Goal: Task Accomplishment & Management: Manage account settings

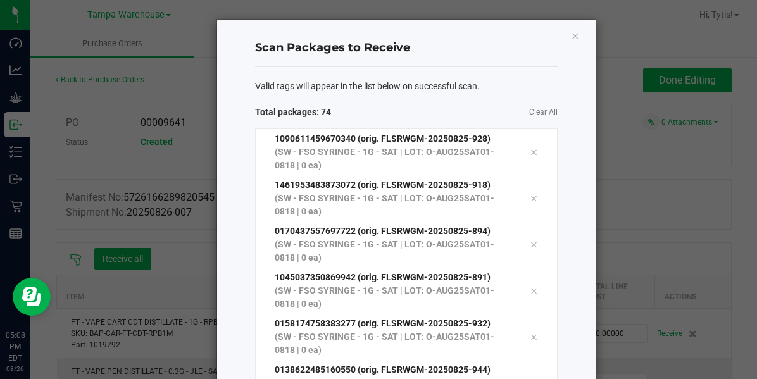
scroll to position [3027, 0]
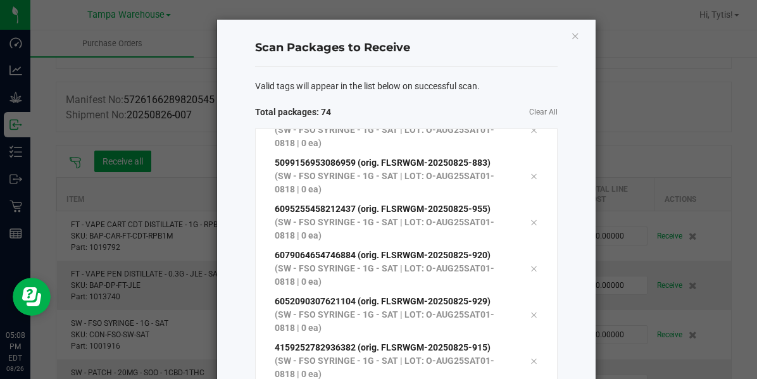
click at [299, 84] on span "Valid tags will appear in the list below on successful scan." at bounding box center [367, 86] width 225 height 13
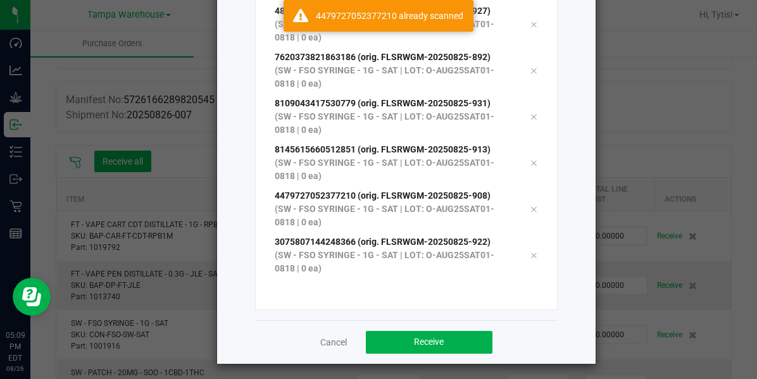
scroll to position [201, 0]
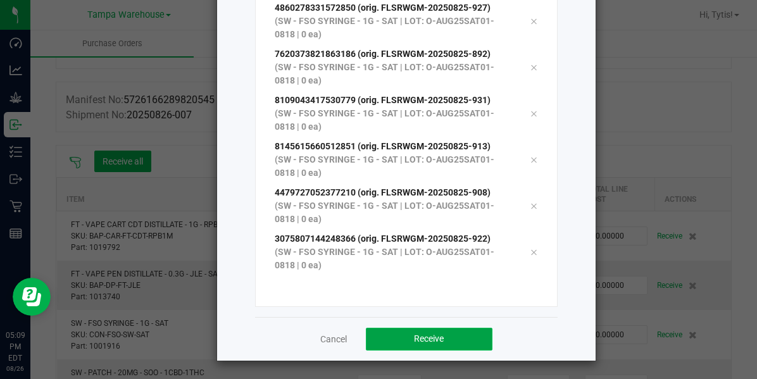
click at [414, 334] on span "Receive" at bounding box center [429, 339] width 30 height 10
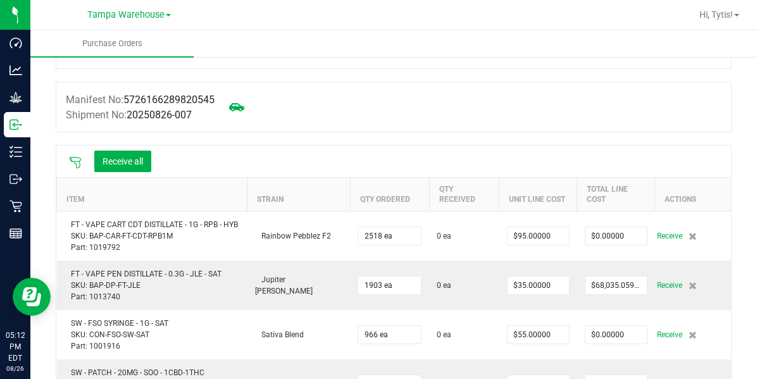
click at [77, 161] on icon at bounding box center [75, 162] width 11 height 11
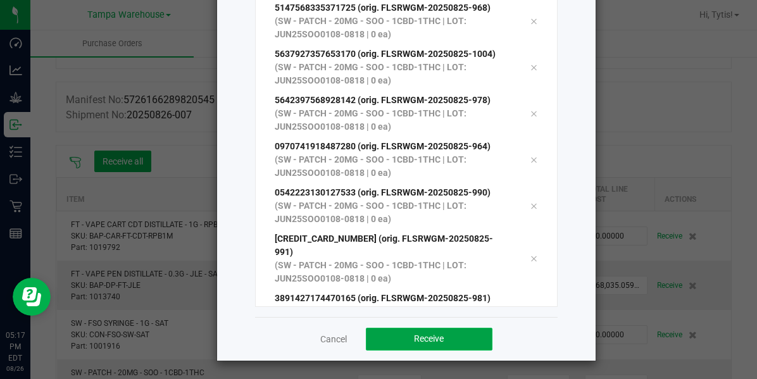
click at [421, 340] on span "Receive" at bounding box center [429, 339] width 30 height 10
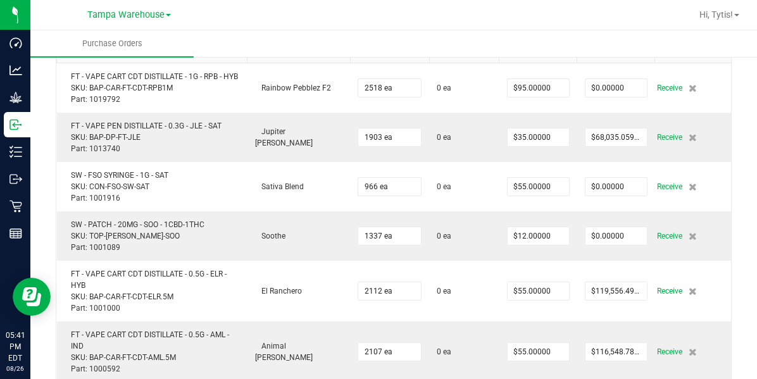
scroll to position [243, 0]
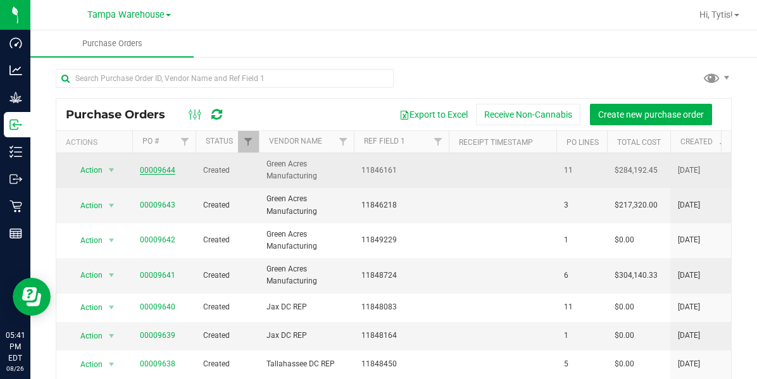
click at [152, 168] on link "00009644" at bounding box center [157, 170] width 35 height 9
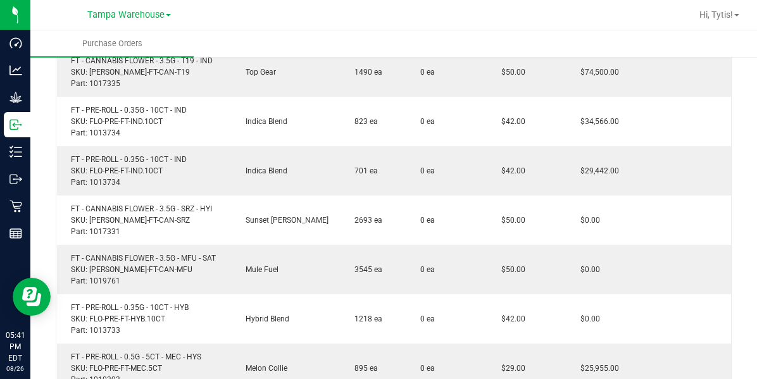
scroll to position [415, 0]
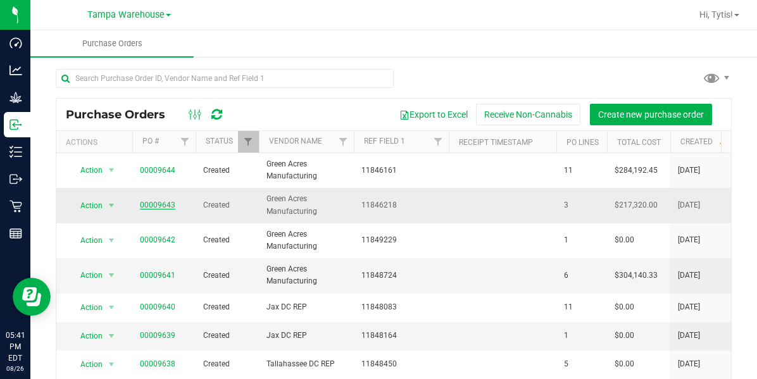
click at [156, 204] on link "00009643" at bounding box center [157, 205] width 35 height 9
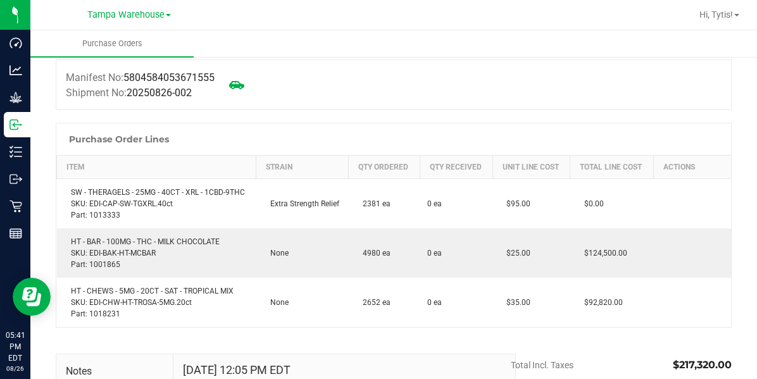
scroll to position [142, 0]
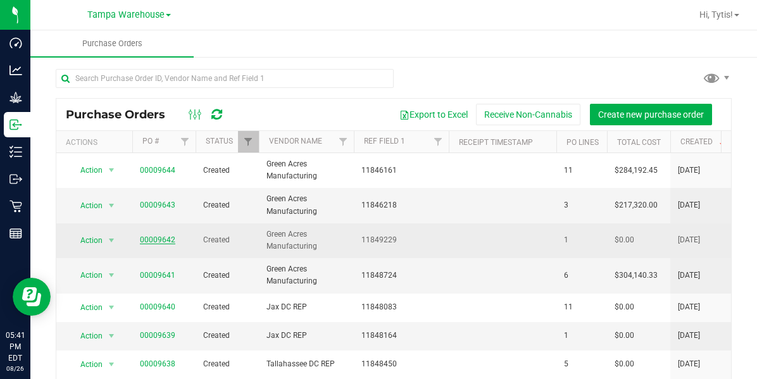
click at [147, 239] on link "00009642" at bounding box center [157, 240] width 35 height 9
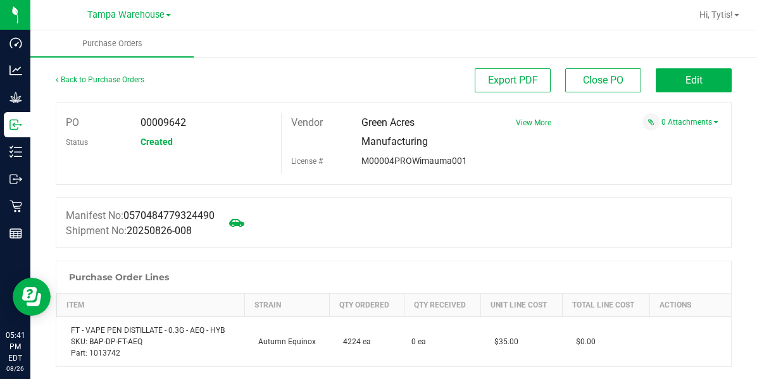
click at [693, 101] on div "Back to Purchase Orders Export PDF Close PO Edit" at bounding box center [394, 85] width 676 height 34
click at [688, 72] on button "Edit" at bounding box center [694, 80] width 76 height 24
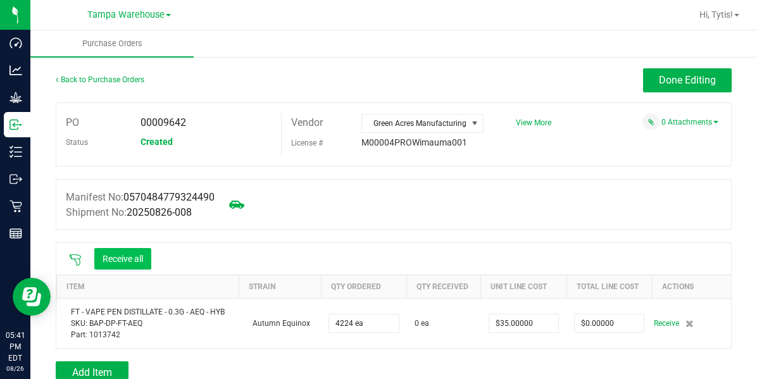
click at [104, 260] on button "Receive all" at bounding box center [122, 259] width 57 height 22
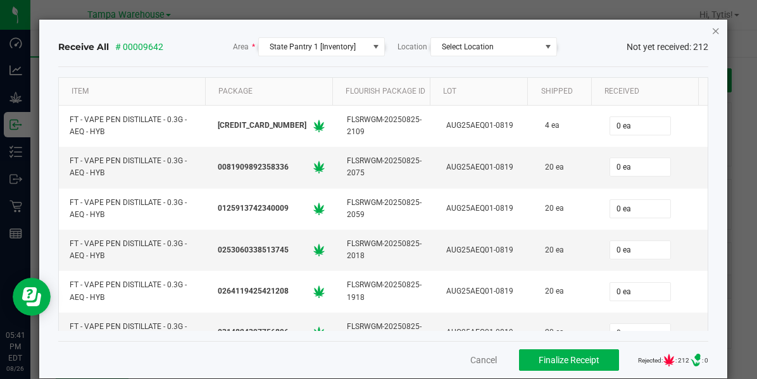
click at [712, 29] on icon "Close" at bounding box center [716, 30] width 9 height 15
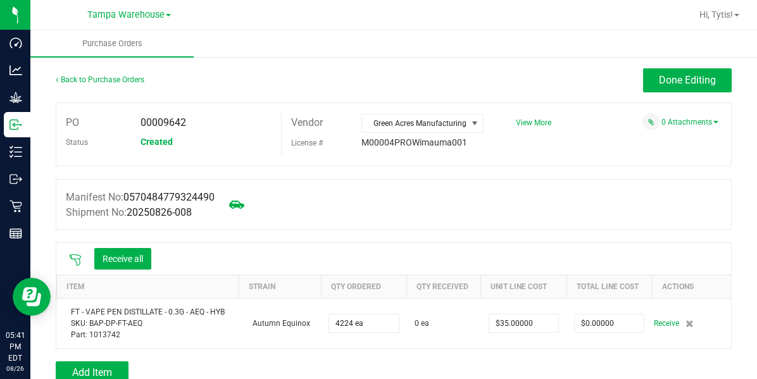
click at [73, 261] on icon at bounding box center [75, 260] width 13 height 13
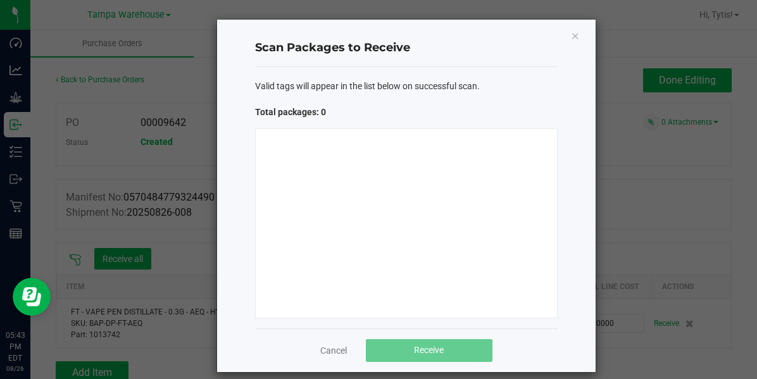
click at [286, 162] on div at bounding box center [406, 224] width 303 height 190
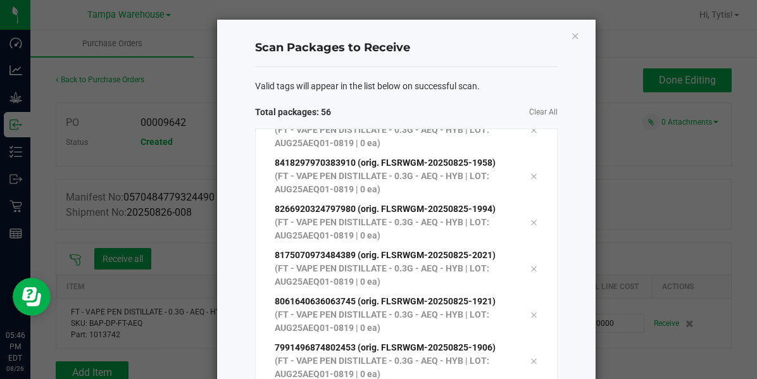
scroll to position [2195, 0]
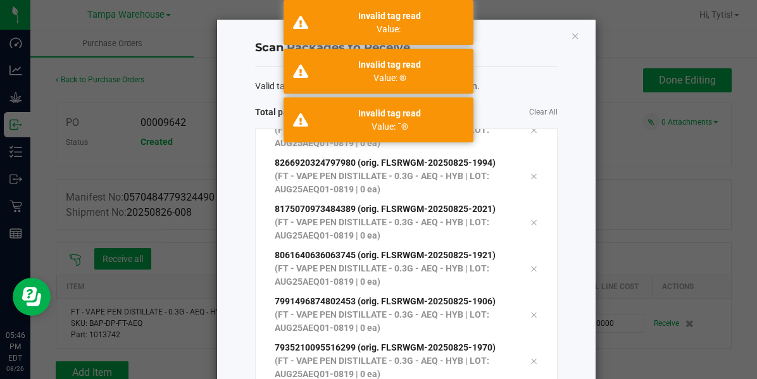
click at [510, 40] on h4 "Scan Packages to Receive" at bounding box center [406, 48] width 303 height 16
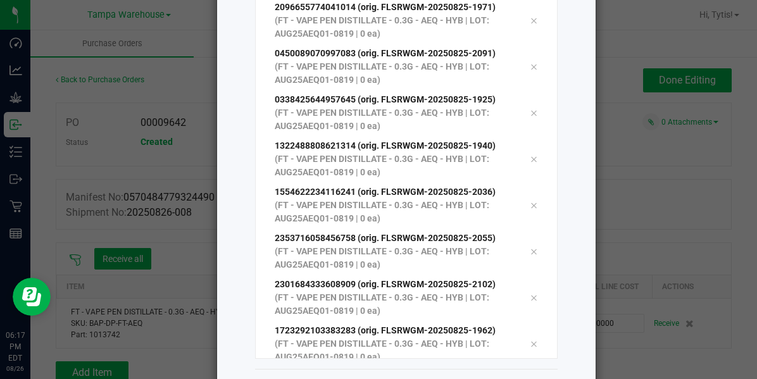
scroll to position [201, 0]
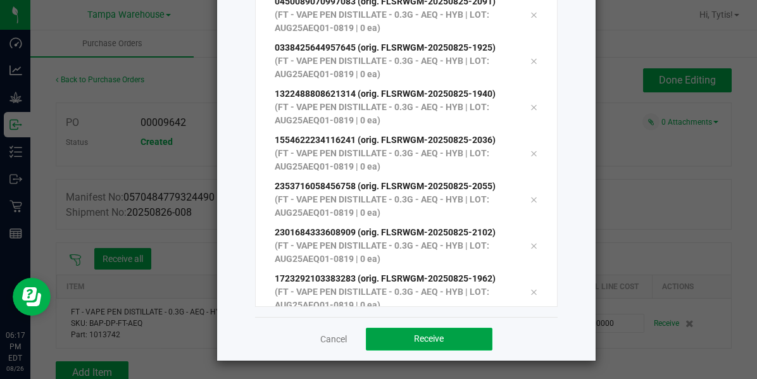
click at [423, 332] on button "Receive" at bounding box center [429, 339] width 127 height 23
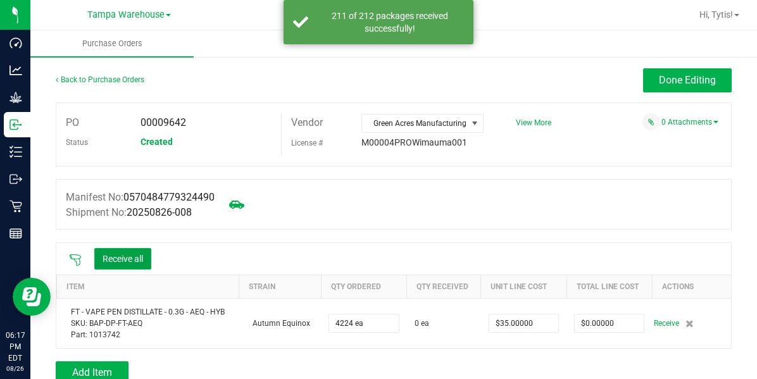
click at [113, 263] on button "Receive all" at bounding box center [122, 259] width 57 height 22
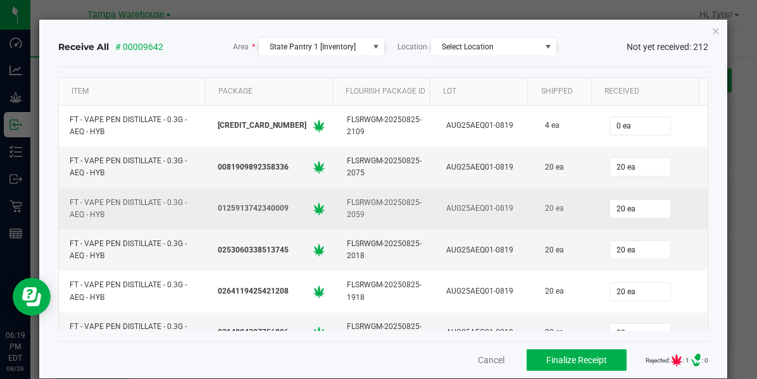
click at [470, 211] on div "AUG25AEQ01-0819" at bounding box center [485, 208] width 84 height 18
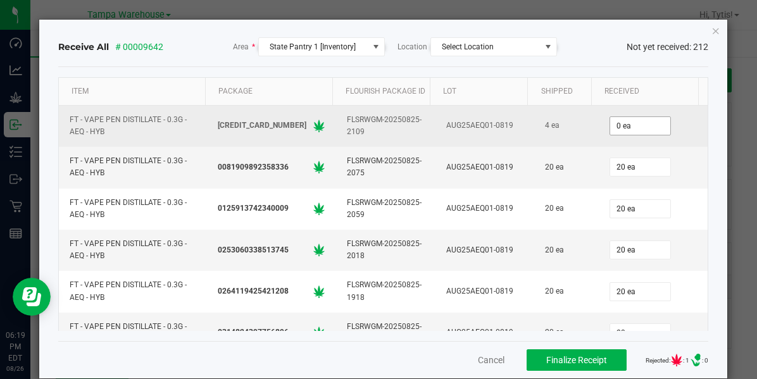
click at [615, 127] on input "0 ea" at bounding box center [640, 126] width 60 height 18
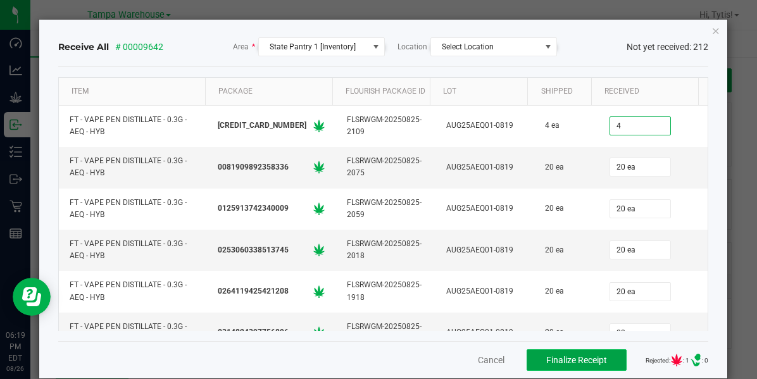
click at [552, 360] on span "Finalize Receipt" at bounding box center [576, 360] width 61 height 10
type input "4 ea"
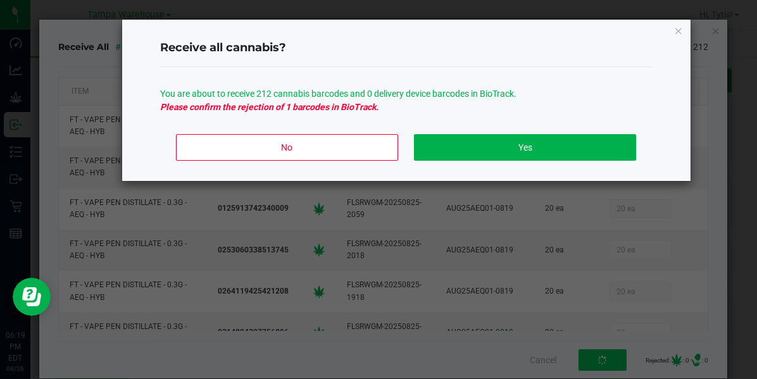
click at [255, 250] on ngb-modal-window "Receive all cannabis? You are about to receive 212 cannabis barcodes and 0 deli…" at bounding box center [383, 189] width 767 height 379
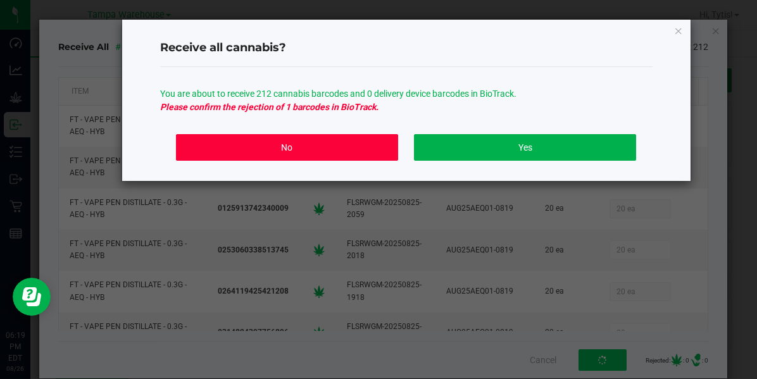
click at [260, 151] on button "No" at bounding box center [287, 147] width 222 height 27
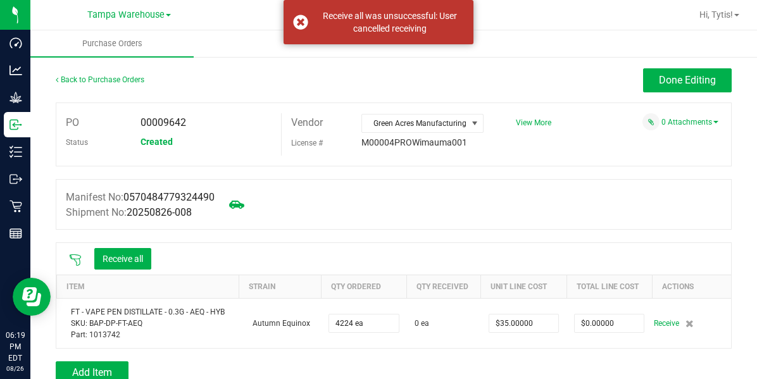
click at [131, 252] on button "Receive all" at bounding box center [122, 259] width 57 height 22
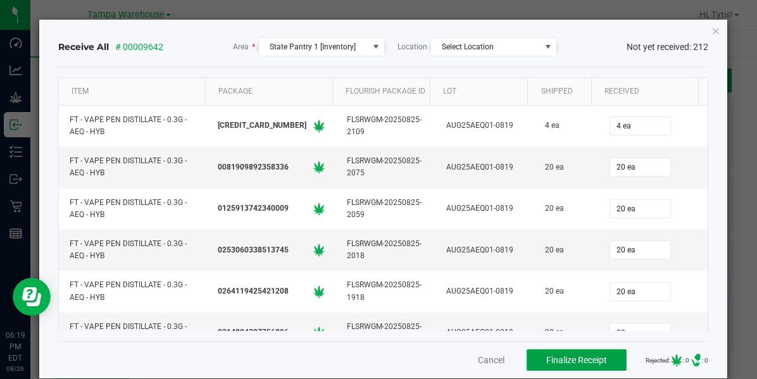
click at [577, 350] on button "Finalize Receipt" at bounding box center [577, 361] width 100 height 22
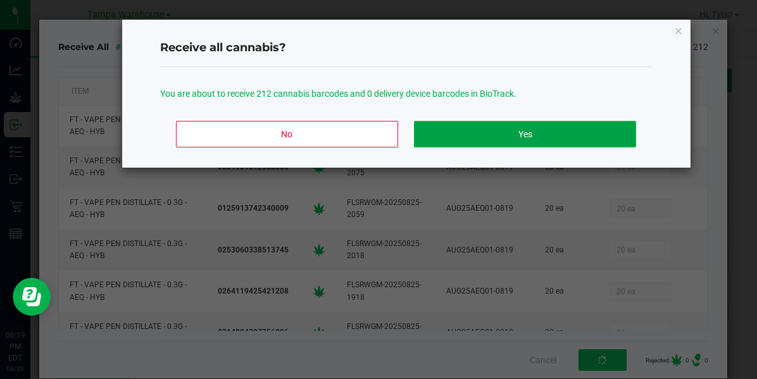
click at [634, 132] on button "Yes" at bounding box center [525, 134] width 222 height 27
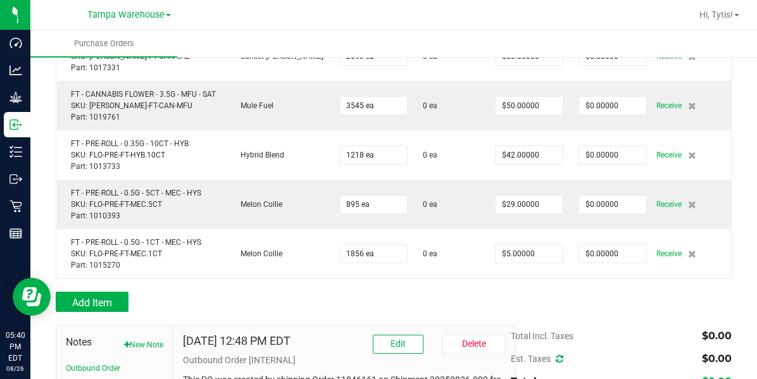
scroll to position [557, 0]
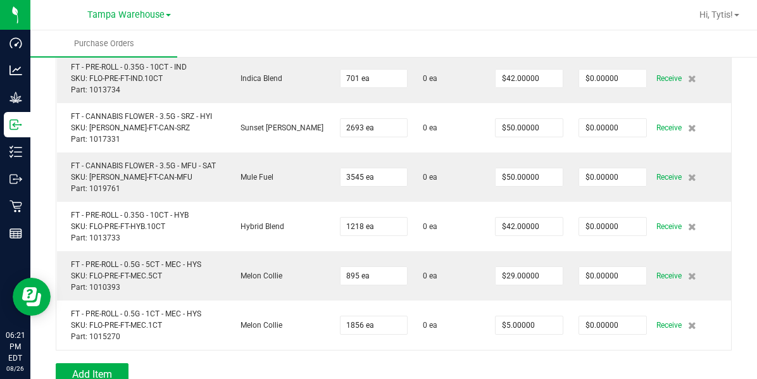
scroll to position [507, 0]
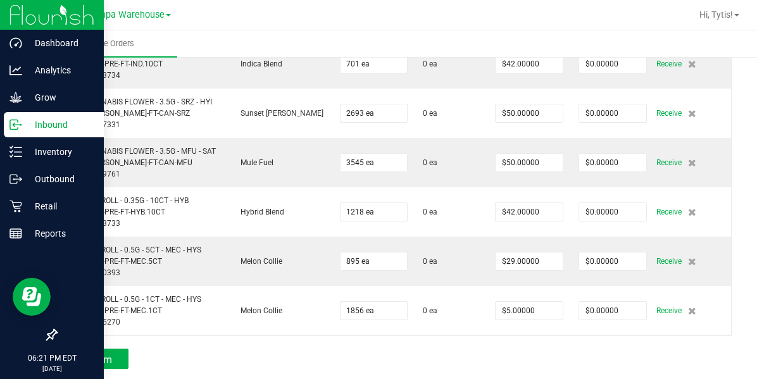
click at [19, 127] on icon at bounding box center [15, 124] width 13 height 13
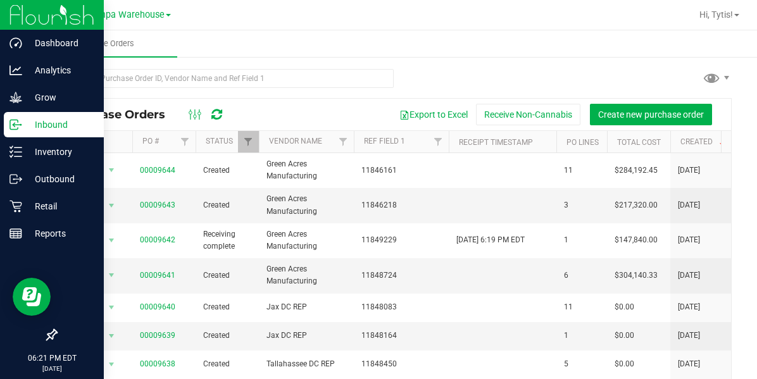
click at [227, 27] on div at bounding box center [459, 15] width 465 height 25
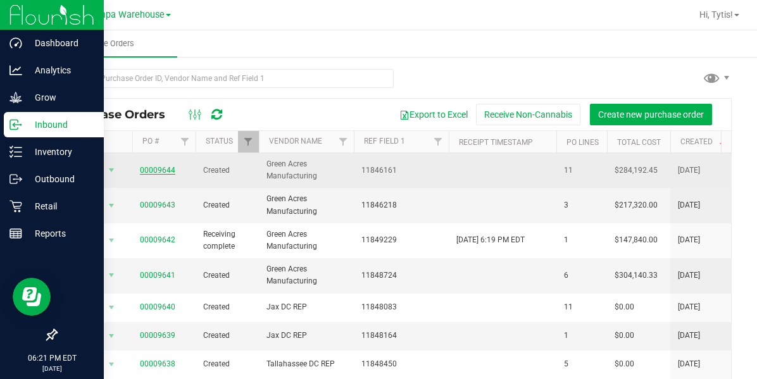
click at [140, 168] on link "00009644" at bounding box center [157, 170] width 35 height 9
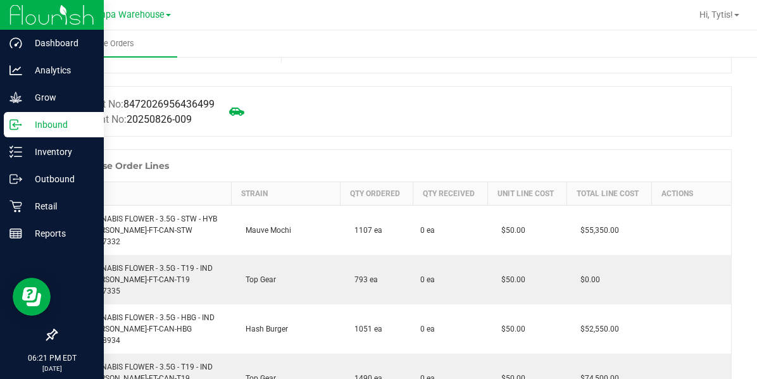
scroll to position [108, 0]
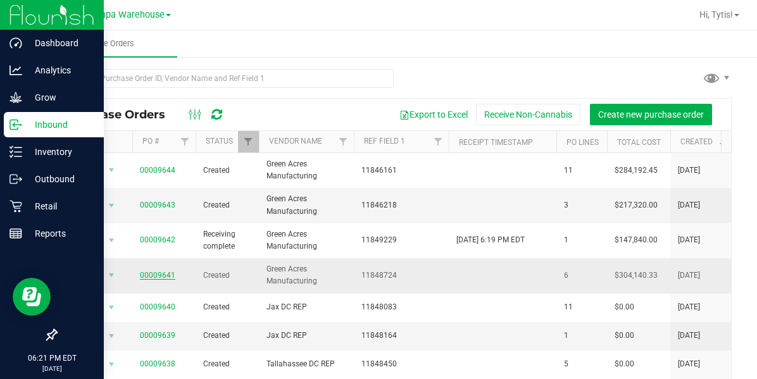
click at [151, 277] on link "00009641" at bounding box center [157, 275] width 35 height 9
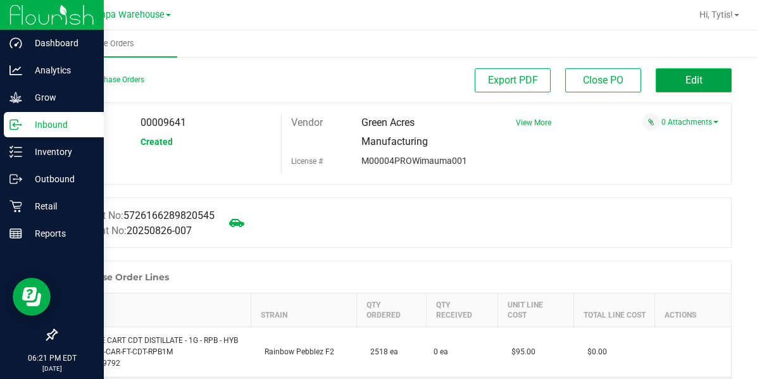
click at [689, 80] on span "Edit" at bounding box center [694, 80] width 17 height 12
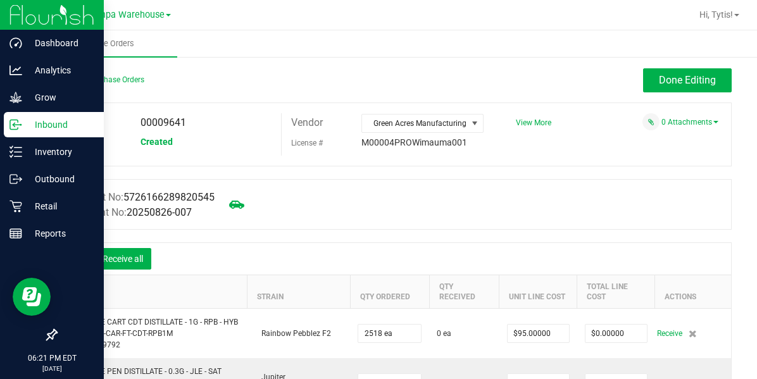
click at [71, 247] on div "Receive all" at bounding box center [110, 259] width 95 height 27
click at [80, 264] on icon at bounding box center [75, 260] width 11 height 11
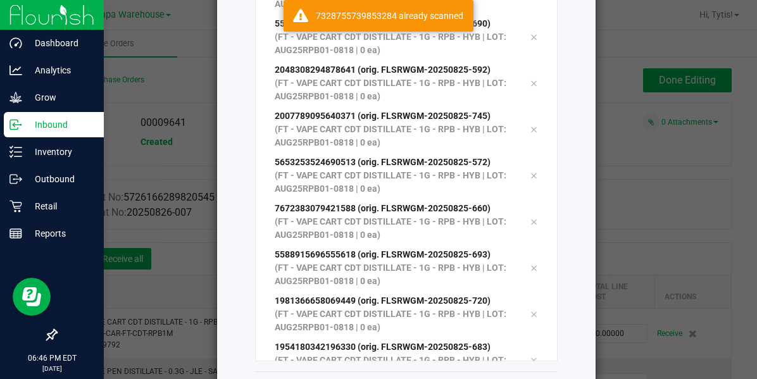
scroll to position [201, 0]
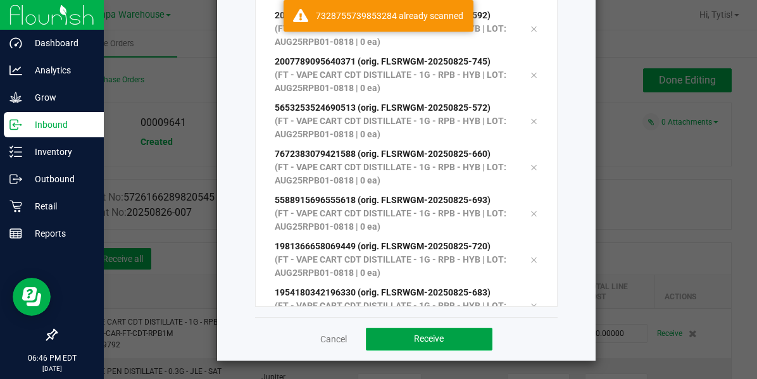
click at [400, 339] on button "Receive" at bounding box center [429, 339] width 127 height 23
